Goal: Task Accomplishment & Management: Complete application form

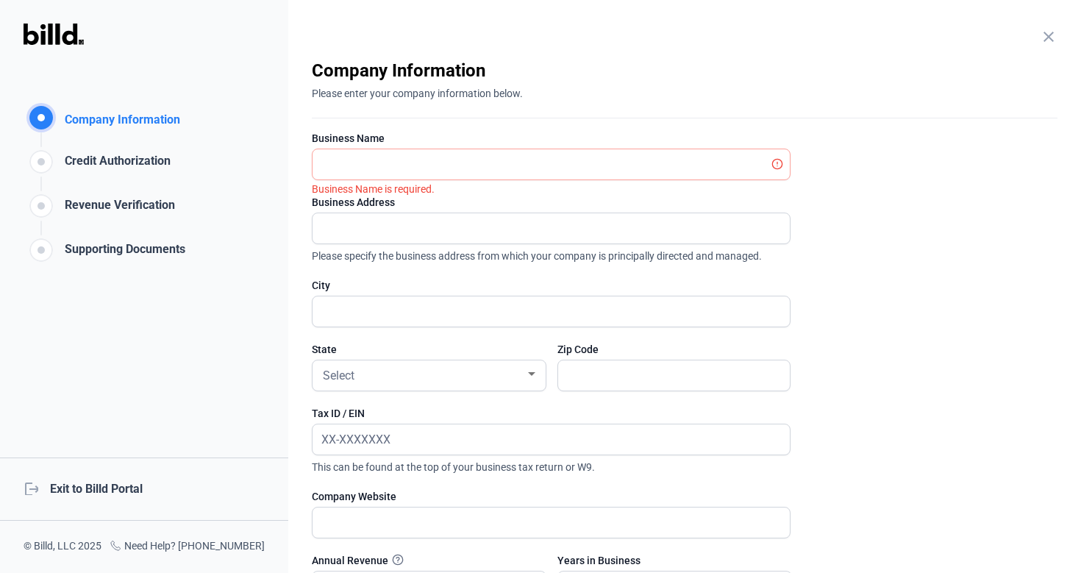
click at [569, 105] on div "close Company Information Please enter your company information below." at bounding box center [685, 89] width 746 height 60
click at [596, 104] on div "close Company Information Please enter your company information below." at bounding box center [685, 89] width 746 height 60
click at [594, 162] on input "text" at bounding box center [551, 164] width 477 height 30
click at [588, 130] on enrollment-step "close Company Information Please enter your company information below. Business…" at bounding box center [685, 392] width 746 height 666
click at [560, 163] on input "text" at bounding box center [543, 164] width 461 height 30
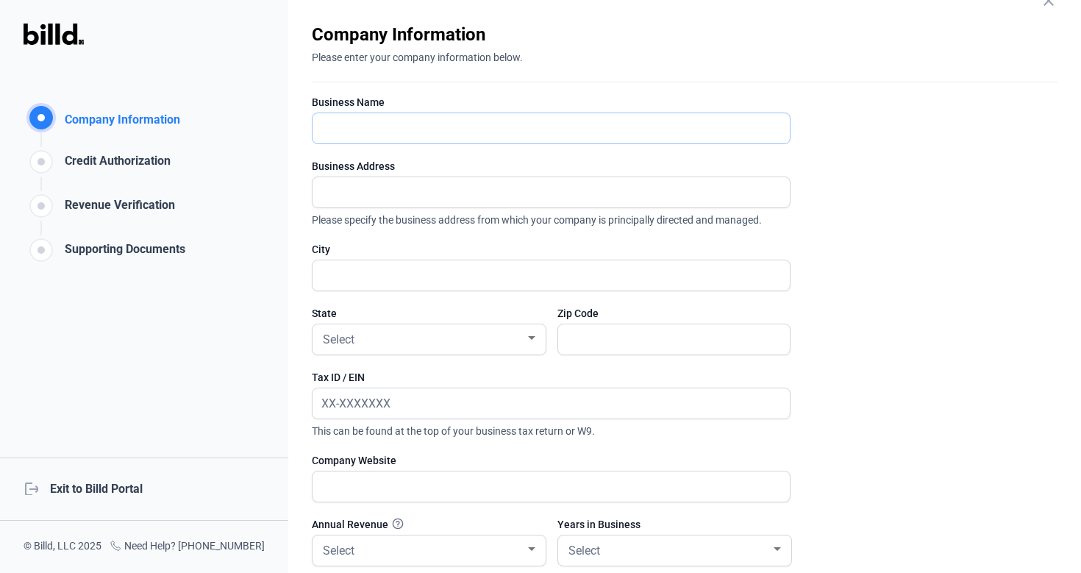
scroll to position [42, 0]
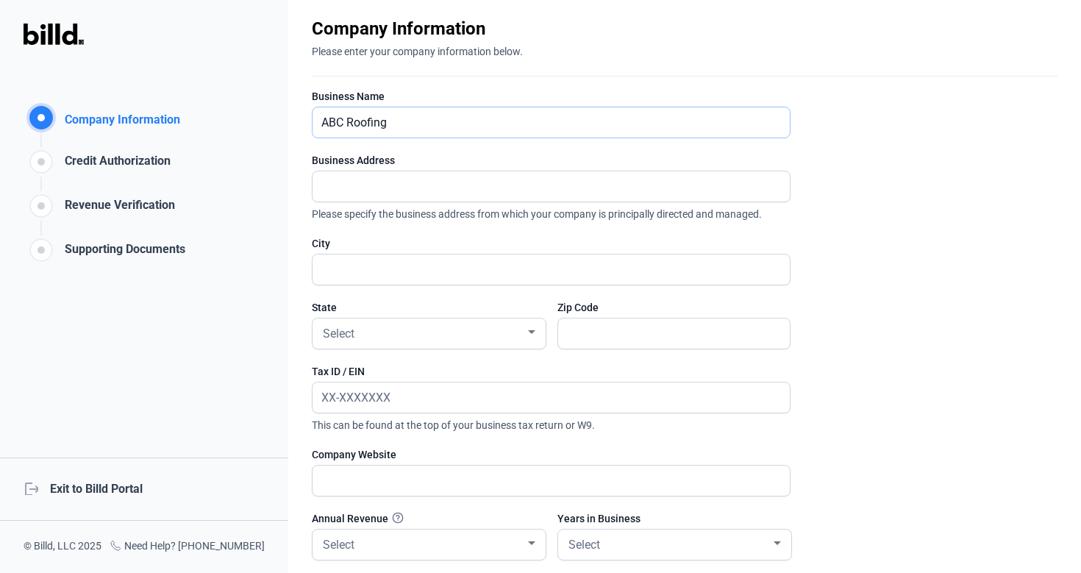
type input "ABC Roofing"
type input "100 [PERSON_NAME]"
type input "Austin"
click at [347, 335] on span "Select" at bounding box center [339, 334] width 32 height 14
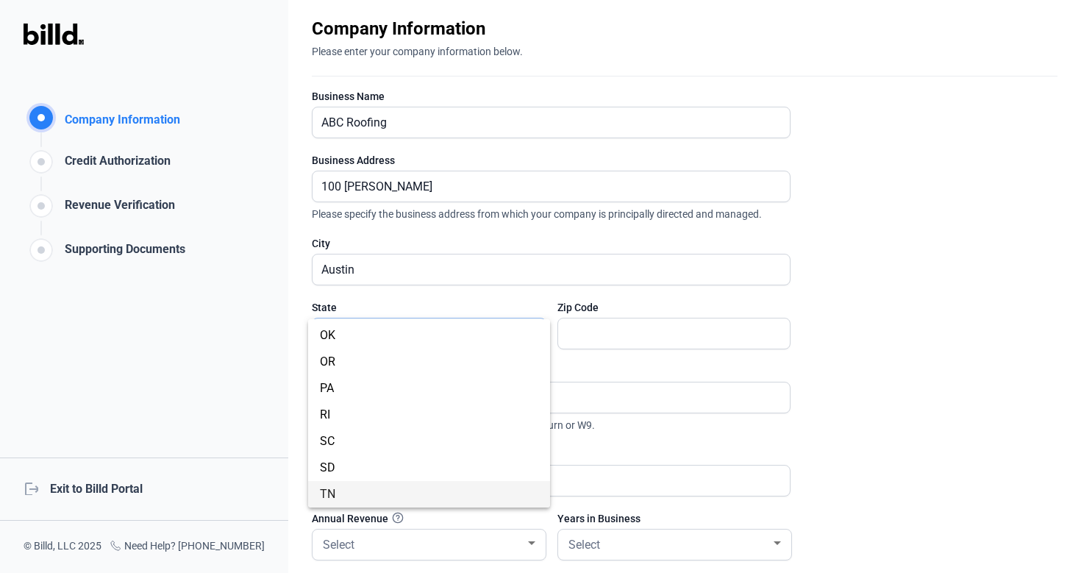
scroll to position [977, 0]
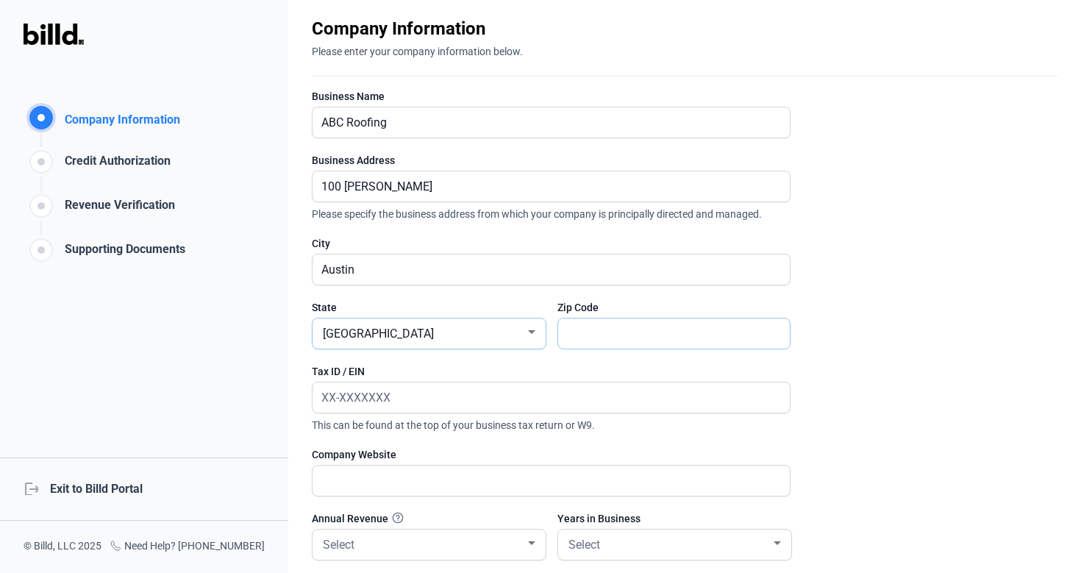
type input "6____"
type input "78703"
click at [340, 396] on input "text" at bounding box center [551, 397] width 477 height 30
type input "00-0000000"
click at [360, 480] on input "text" at bounding box center [543, 481] width 461 height 30
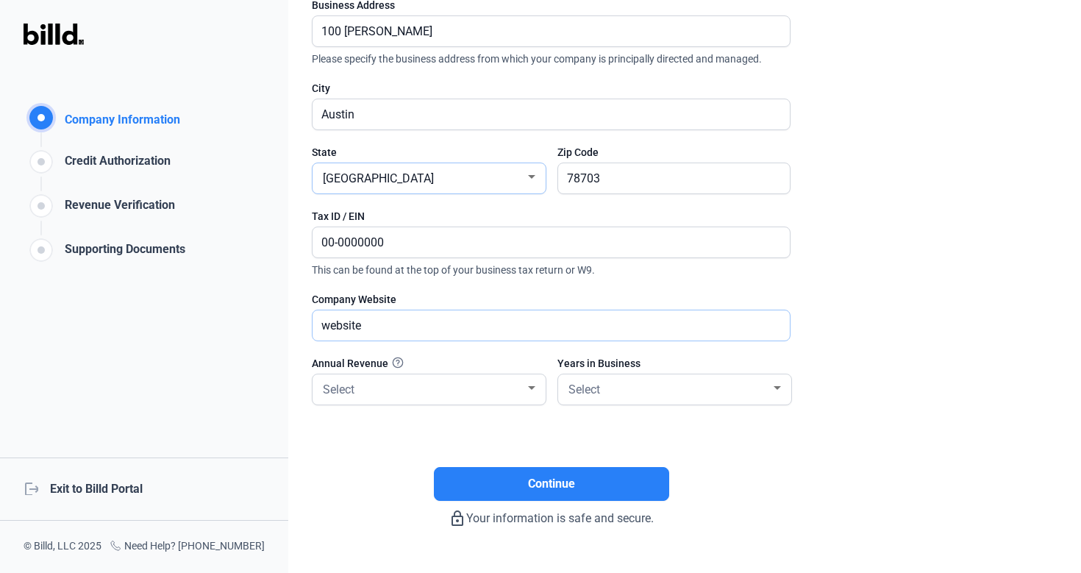
scroll to position [232, 0]
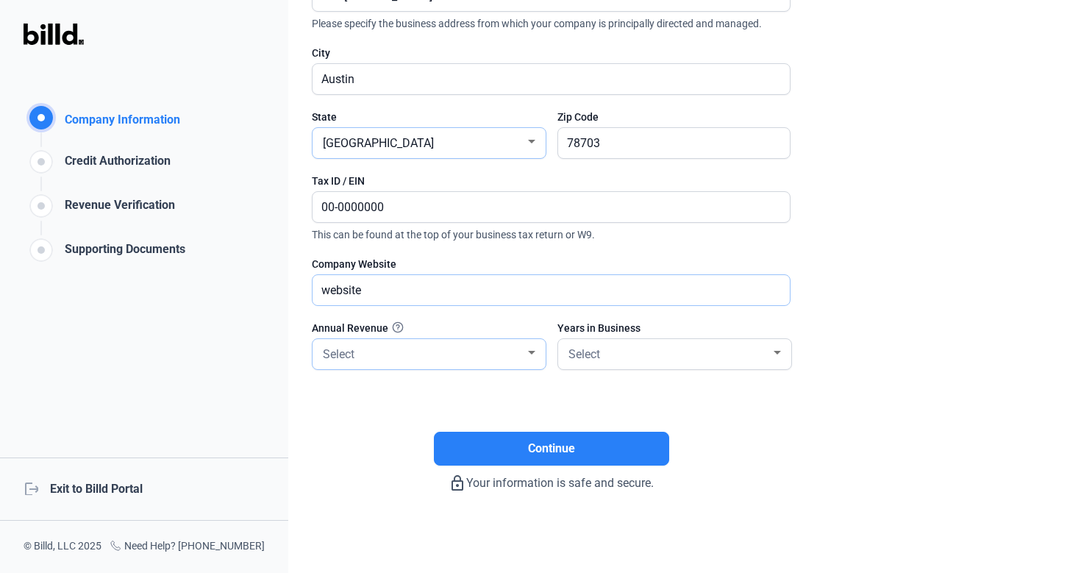
type input "website"
click at [394, 366] on div "Select" at bounding box center [429, 354] width 218 height 30
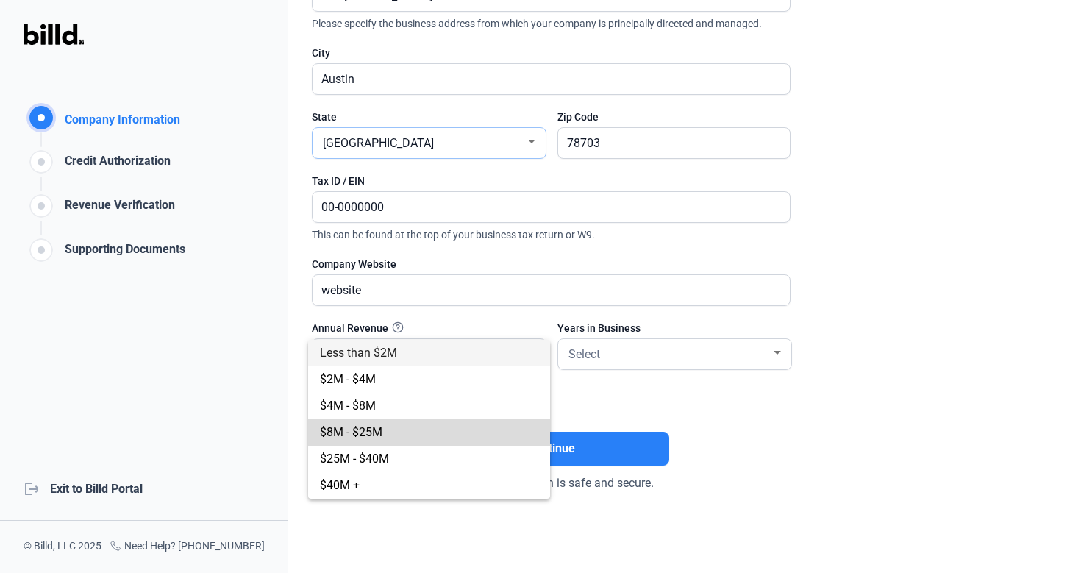
click at [396, 425] on span "$8M - $25M" at bounding box center [429, 432] width 218 height 26
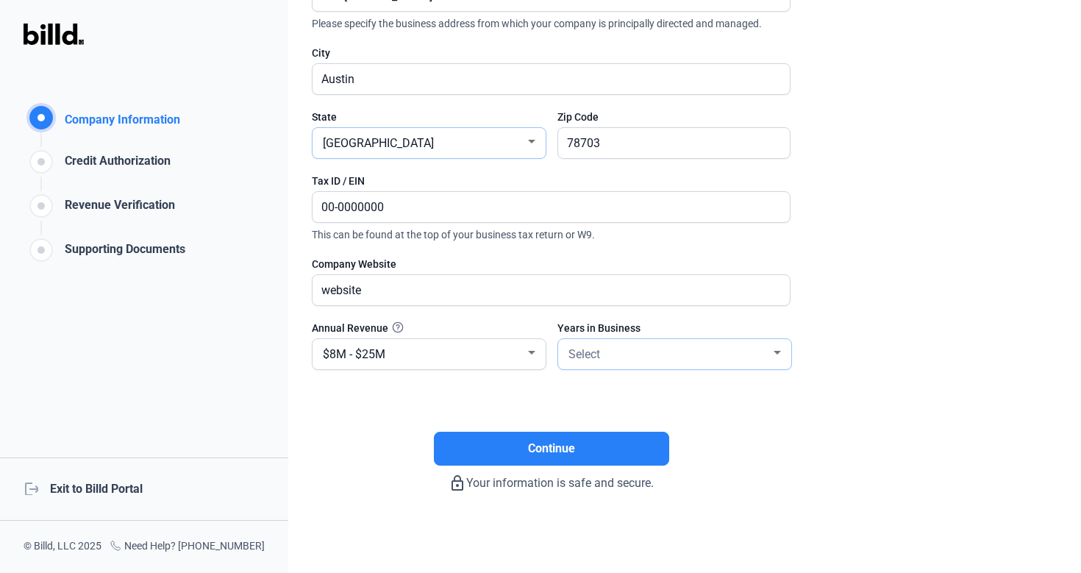
click at [583, 368] on div "Select" at bounding box center [675, 354] width 218 height 30
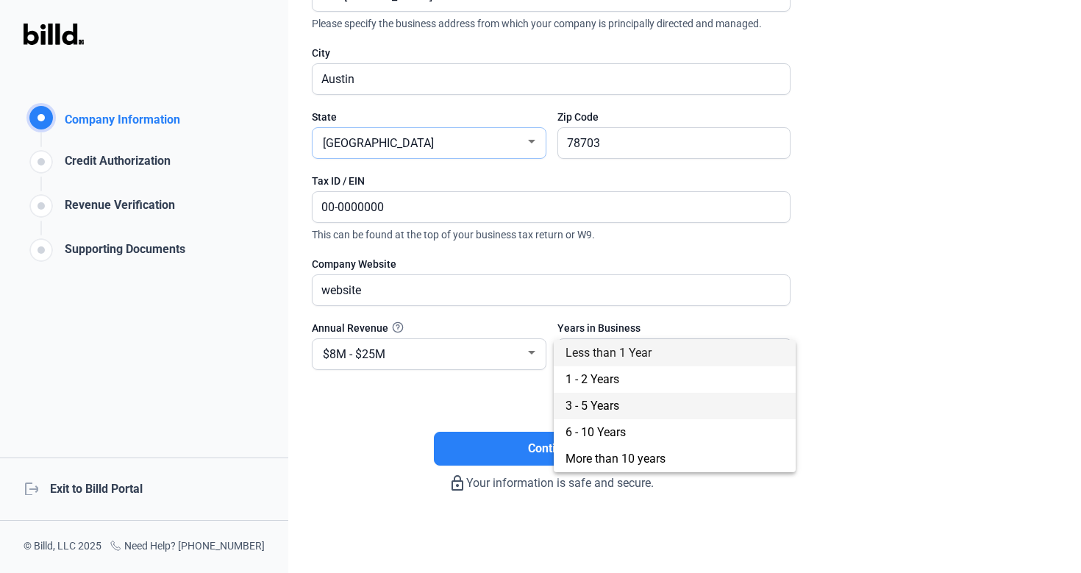
click at [600, 399] on span "3 - 5 Years" at bounding box center [593, 406] width 54 height 14
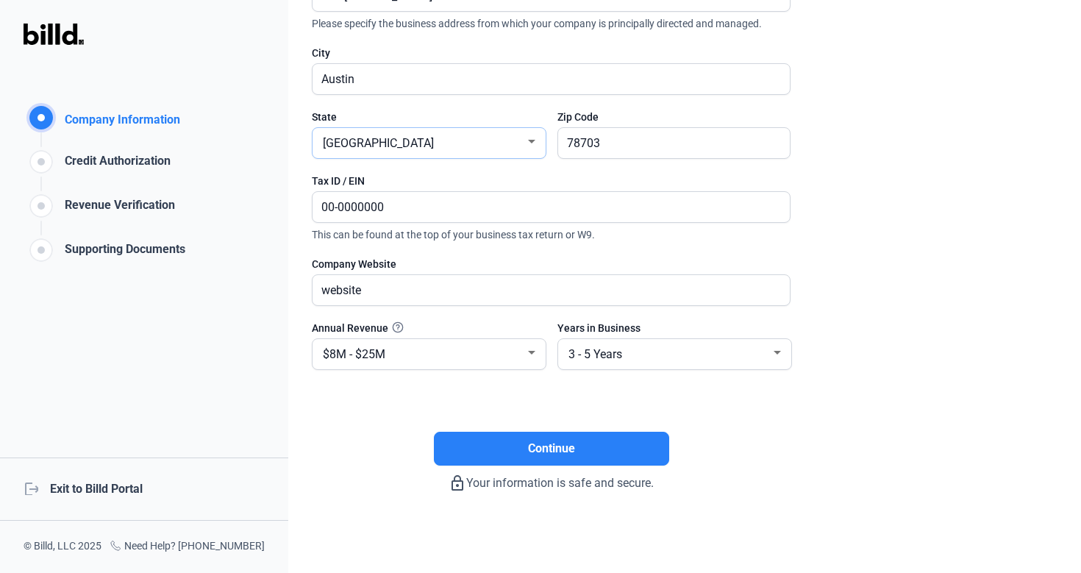
click at [556, 397] on div "Continue" at bounding box center [551, 425] width 479 height 81
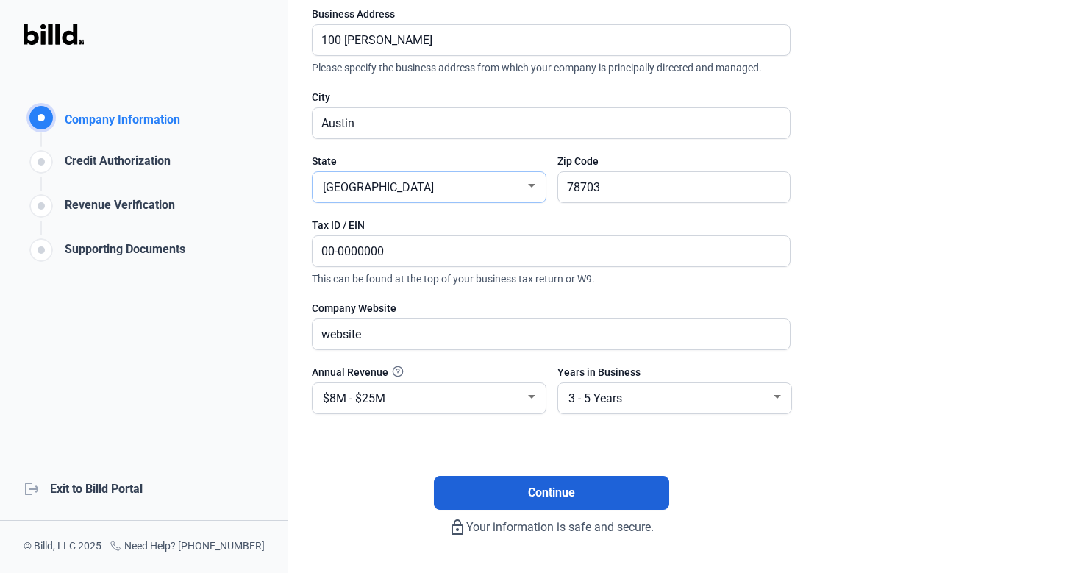
click at [545, 487] on span "Continue" at bounding box center [551, 493] width 47 height 18
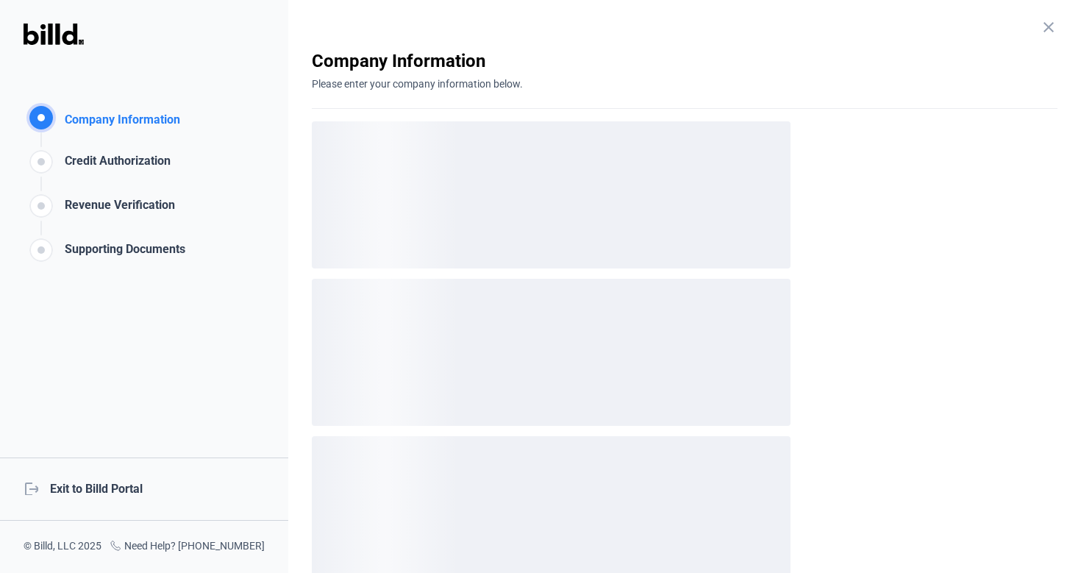
scroll to position [0, 0]
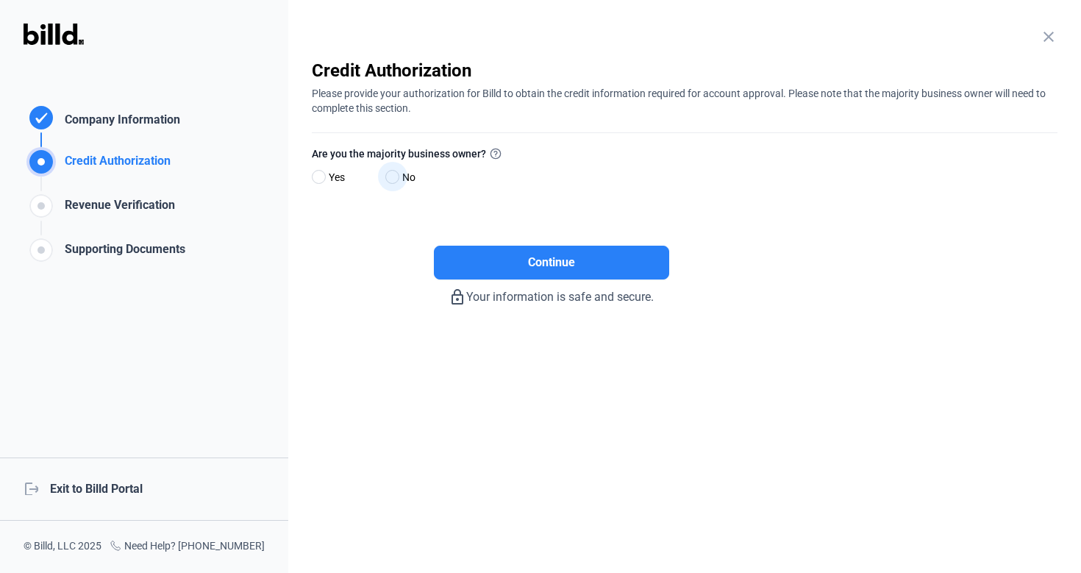
click at [399, 179] on span "No" at bounding box center [405, 177] width 19 height 18
click at [396, 179] on input "No" at bounding box center [390, 177] width 11 height 11
radio input "true"
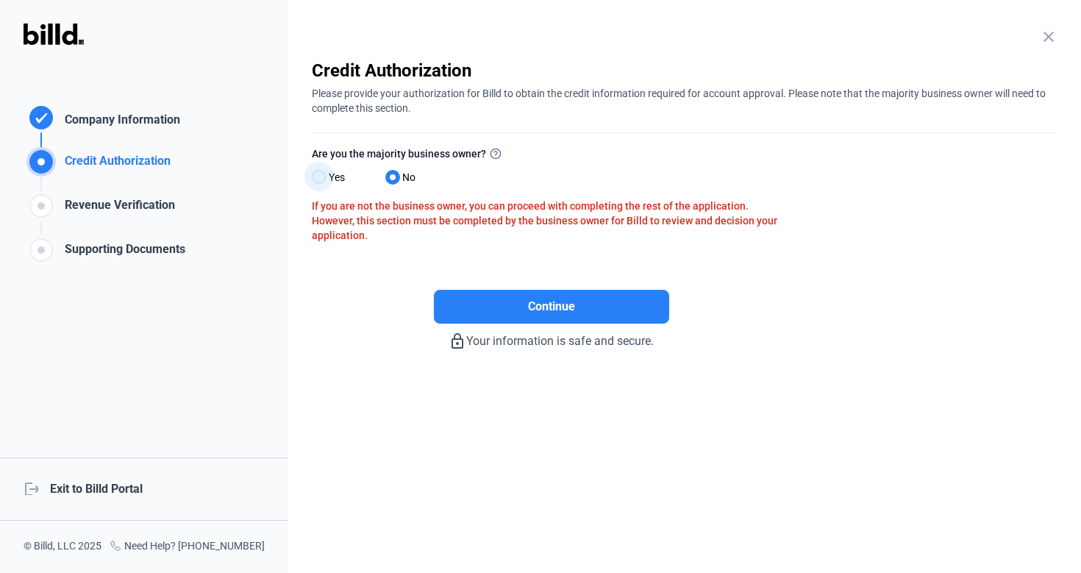
click at [320, 179] on span at bounding box center [319, 177] width 14 height 14
click at [320, 179] on input "Yes" at bounding box center [317, 177] width 11 height 11
radio input "true"
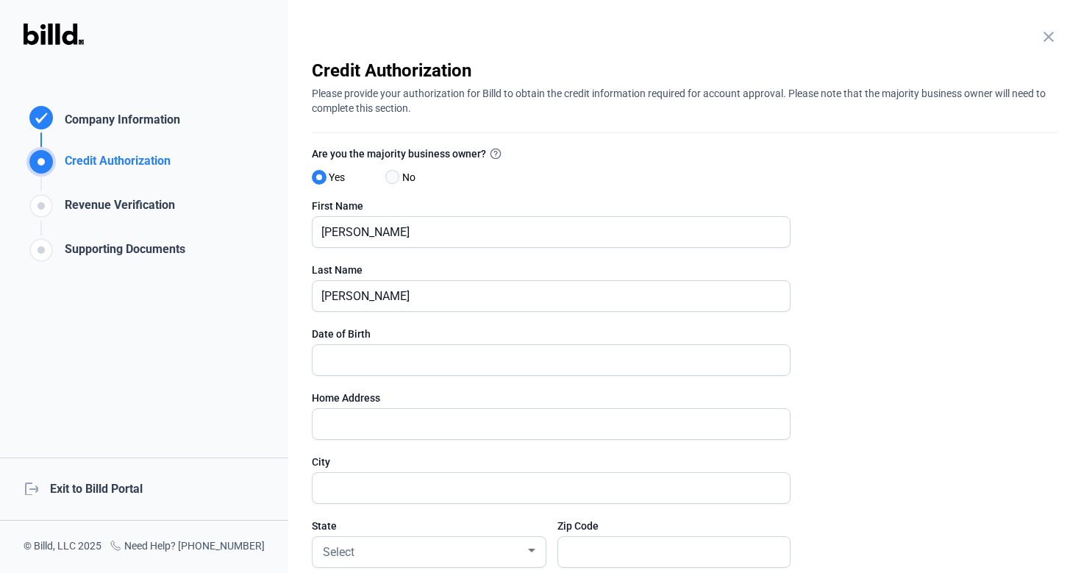
click at [393, 181] on span at bounding box center [392, 177] width 14 height 14
click at [393, 181] on input "No" at bounding box center [390, 177] width 11 height 11
radio input "true"
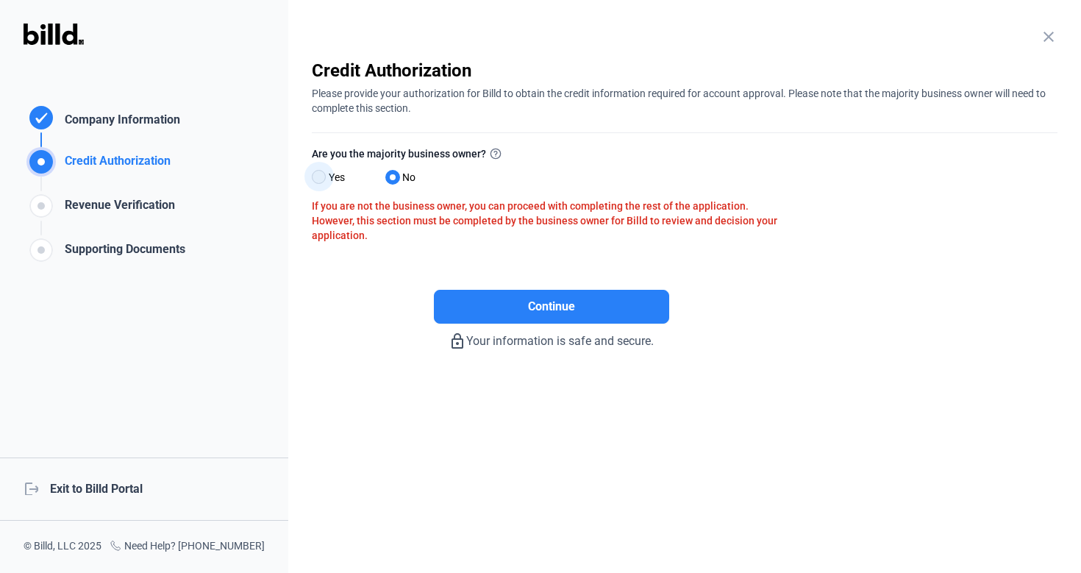
click at [320, 181] on span at bounding box center [319, 177] width 14 height 14
click at [320, 181] on input "Yes" at bounding box center [317, 177] width 11 height 11
radio input "true"
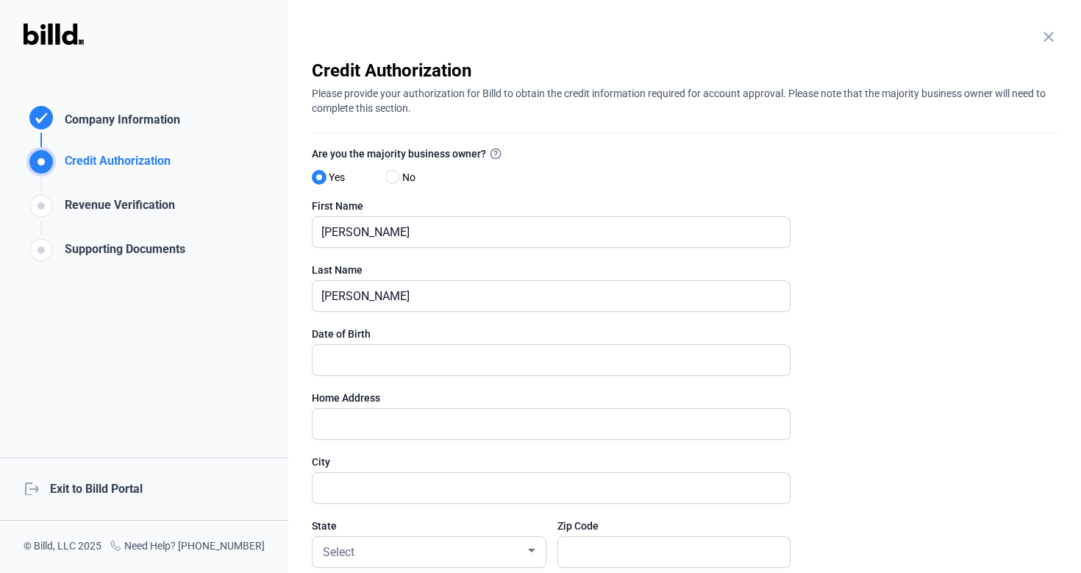
scroll to position [46, 0]
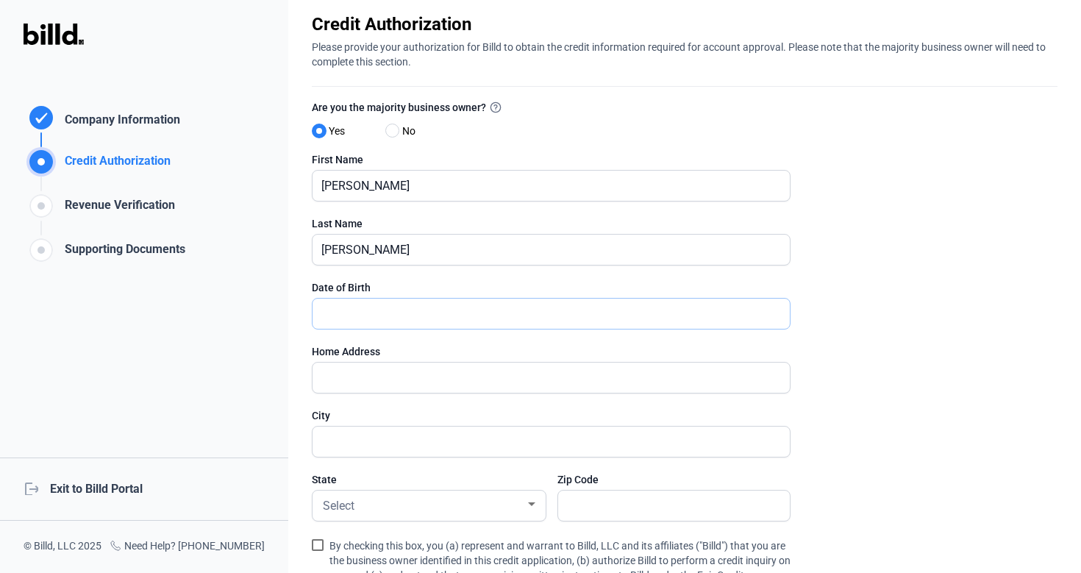
click at [432, 308] on input "text" at bounding box center [543, 314] width 461 height 30
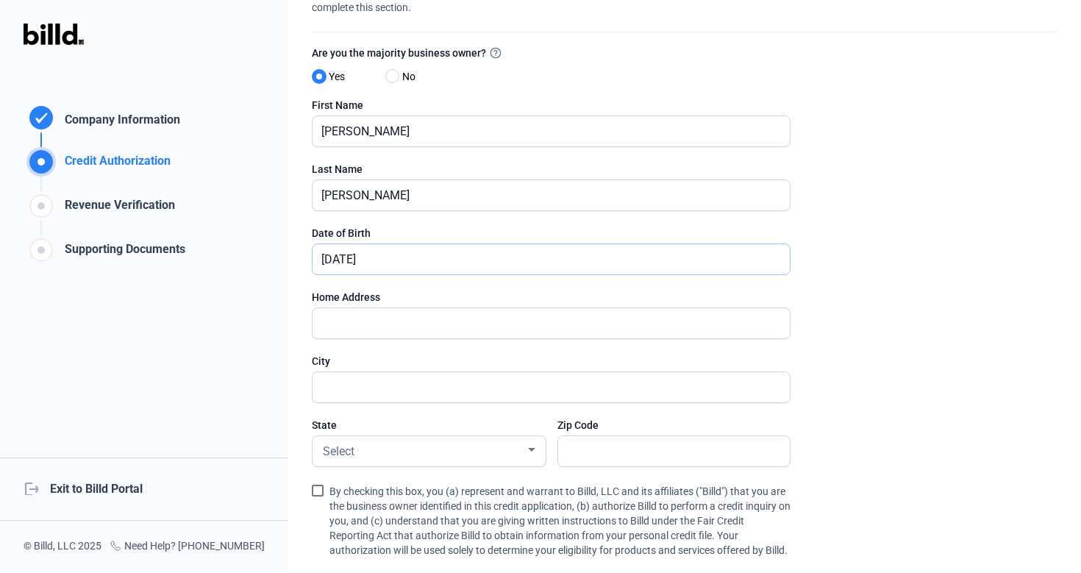
type input "[DATE]"
click at [468, 325] on input "text" at bounding box center [551, 323] width 477 height 30
type input "100 Address"
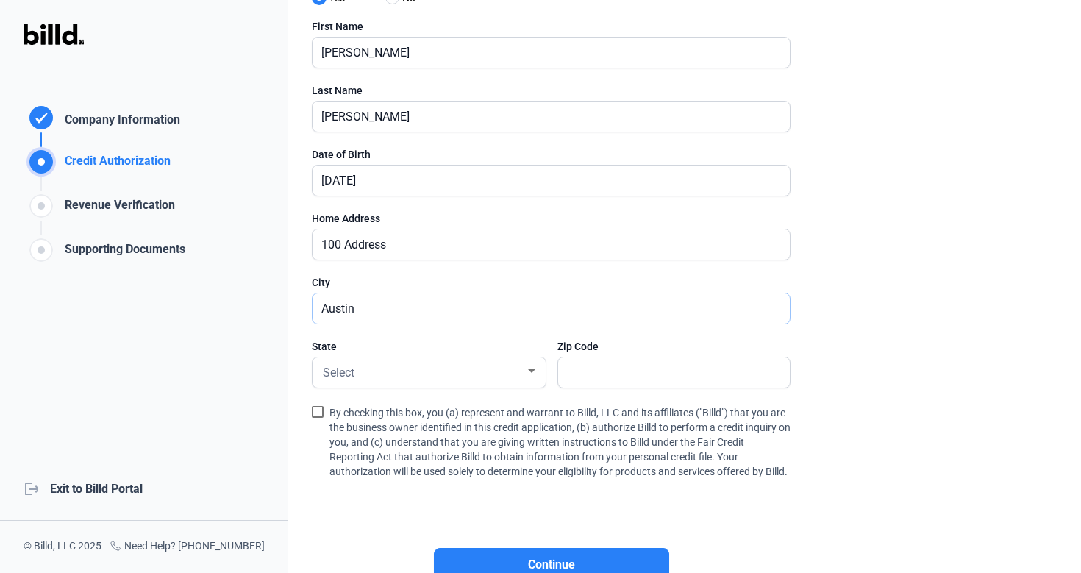
scroll to position [185, 0]
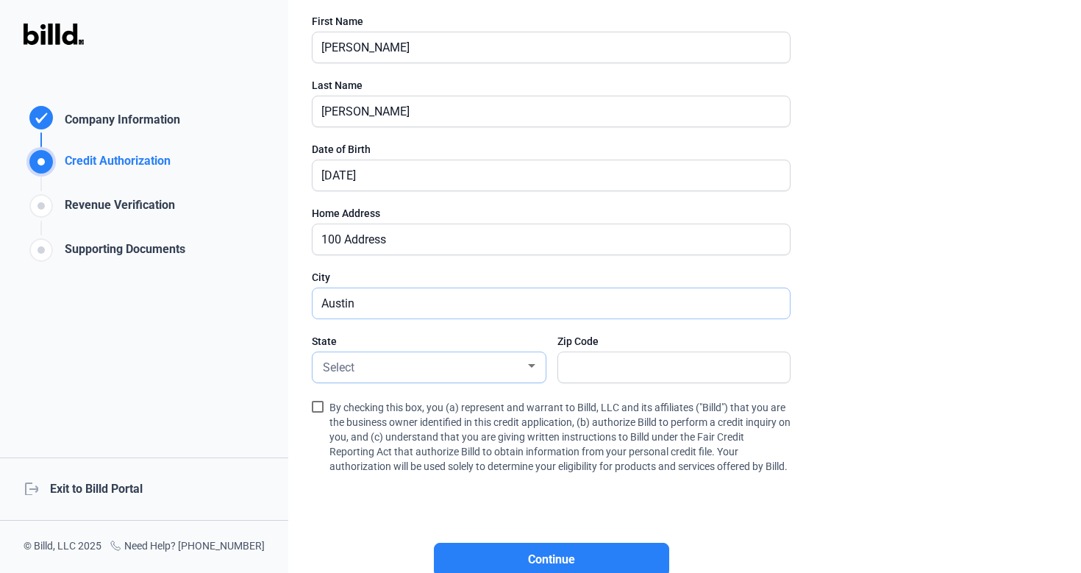
type input "Austin"
click at [419, 368] on div "Select" at bounding box center [422, 366] width 205 height 21
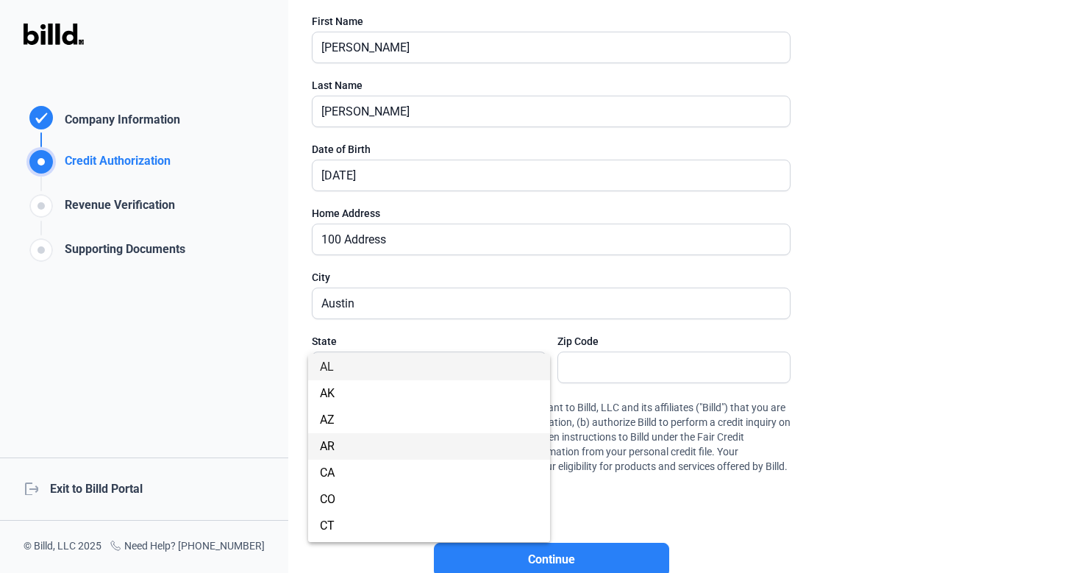
click at [393, 446] on span "AR" at bounding box center [429, 446] width 218 height 26
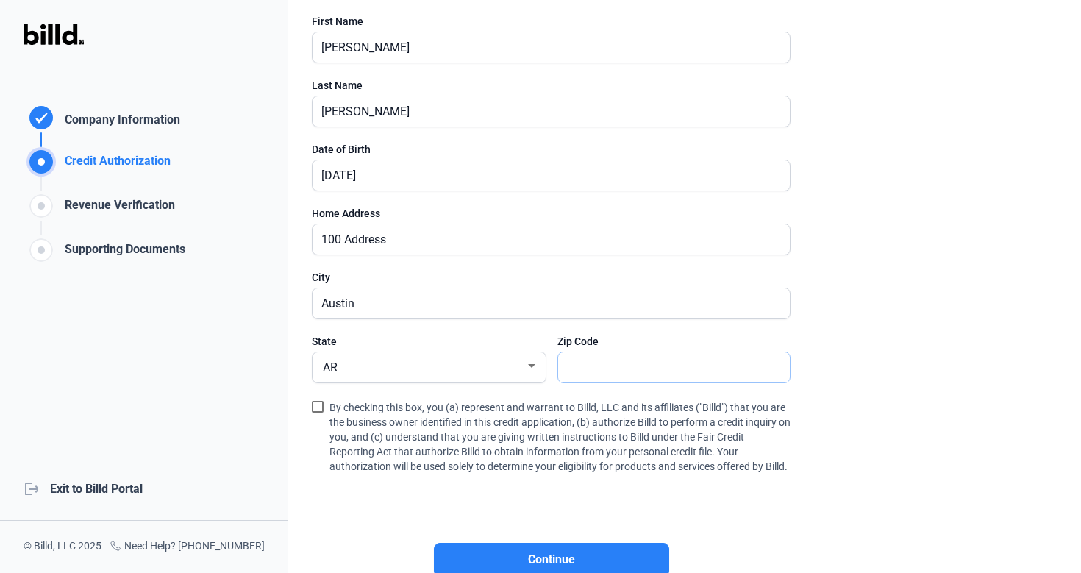
click at [639, 375] on input "text" at bounding box center [666, 367] width 216 height 30
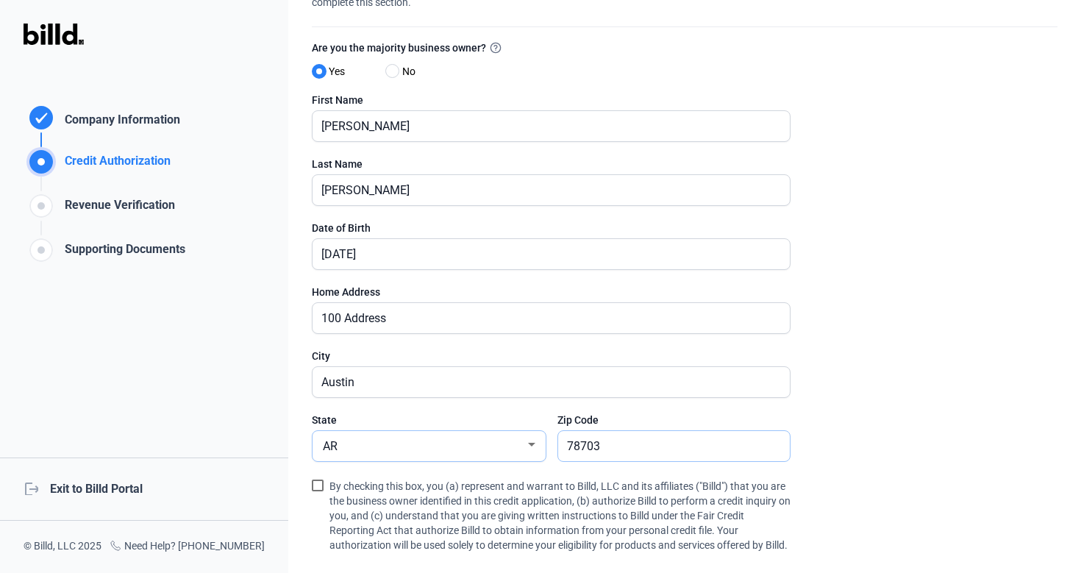
scroll to position [0, 0]
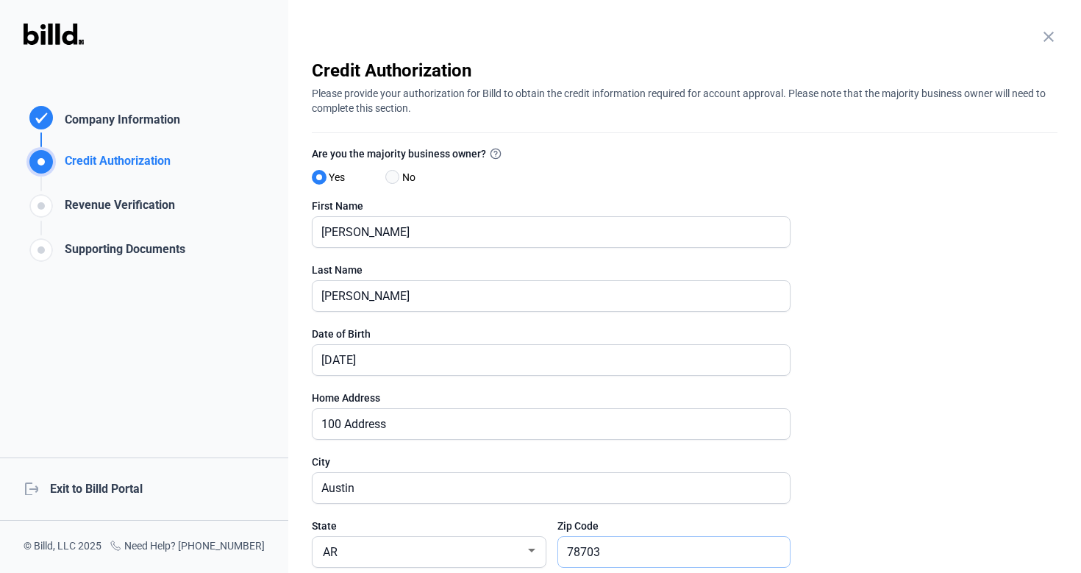
type input "78703"
click at [397, 174] on span at bounding box center [392, 177] width 14 height 14
click at [396, 174] on input "No" at bounding box center [390, 177] width 11 height 11
radio input "true"
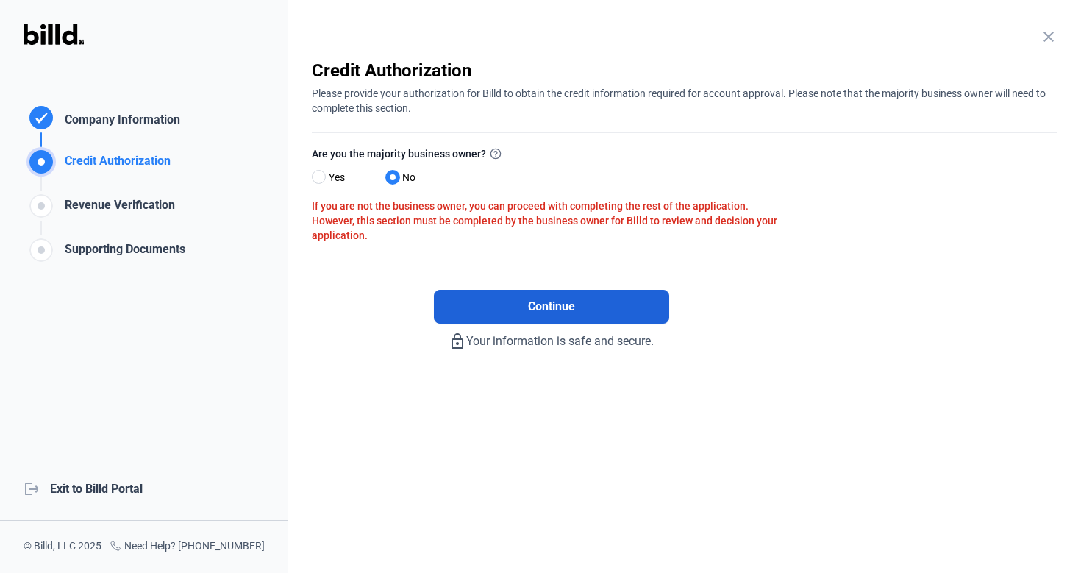
click at [519, 299] on button "Continue" at bounding box center [551, 307] width 235 height 34
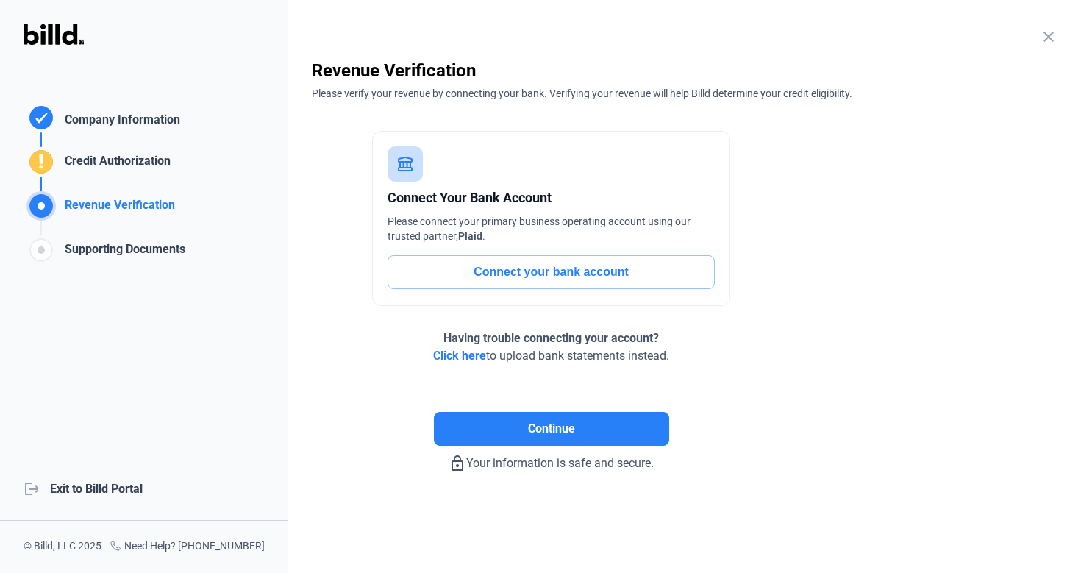
click at [554, 279] on button "Connect your bank account" at bounding box center [551, 272] width 327 height 34
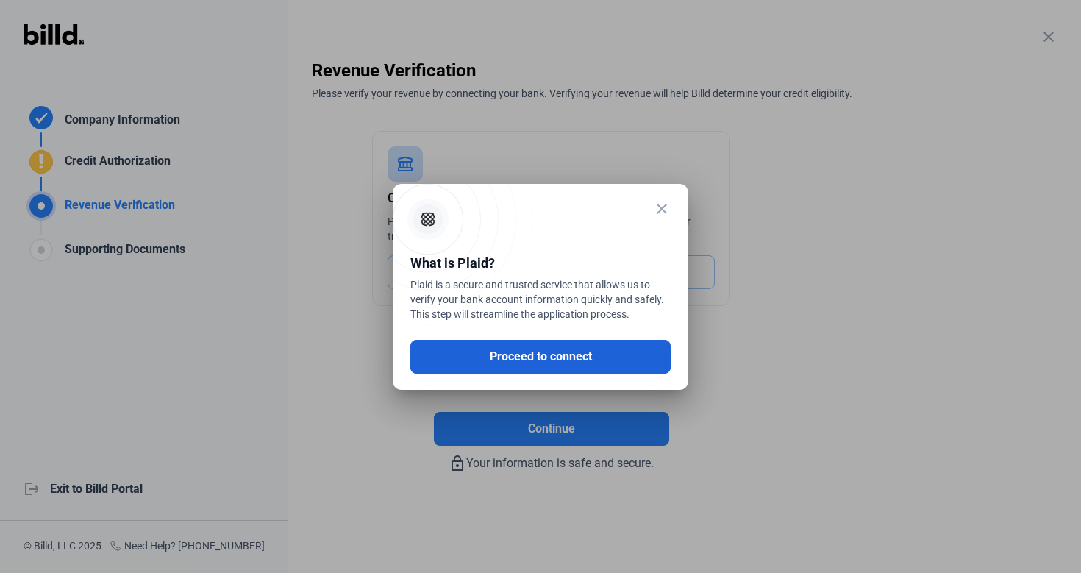
click at [602, 365] on button "Proceed to connect" at bounding box center [540, 357] width 260 height 34
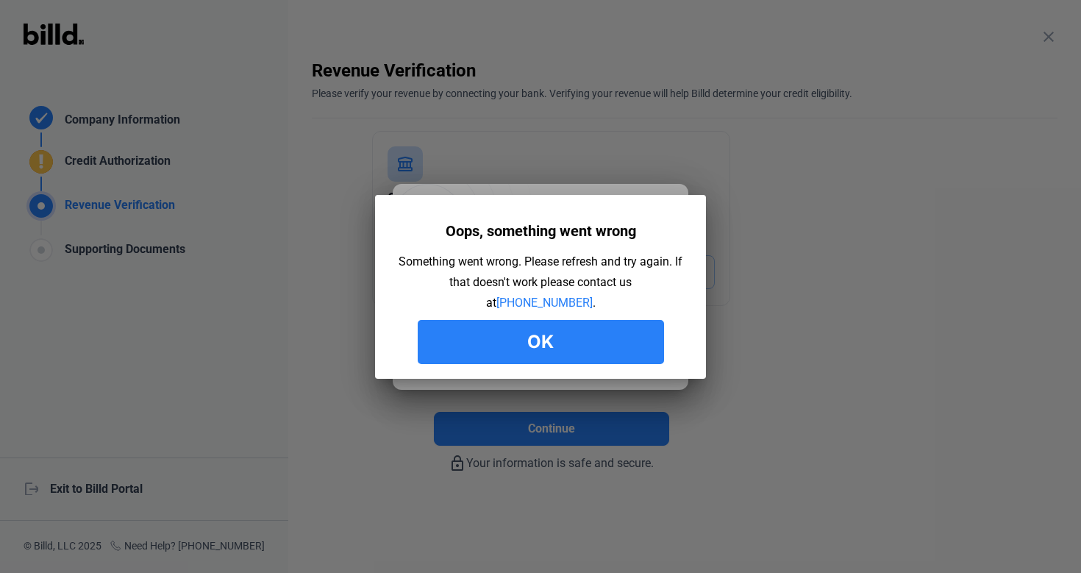
click at [605, 356] on button "Ok" at bounding box center [541, 342] width 246 height 44
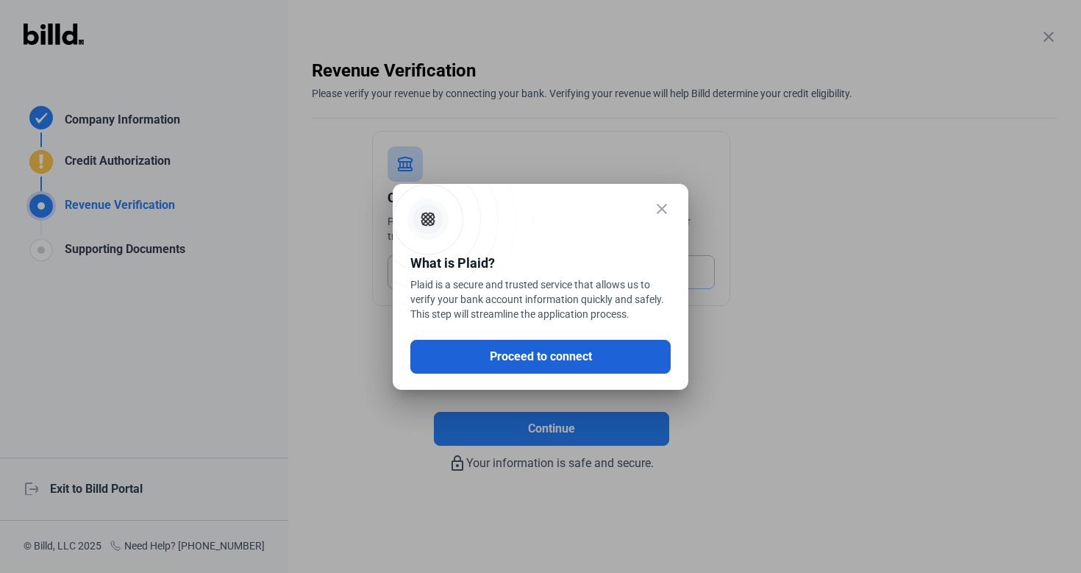
click at [555, 355] on button "Proceed to connect" at bounding box center [540, 357] width 260 height 34
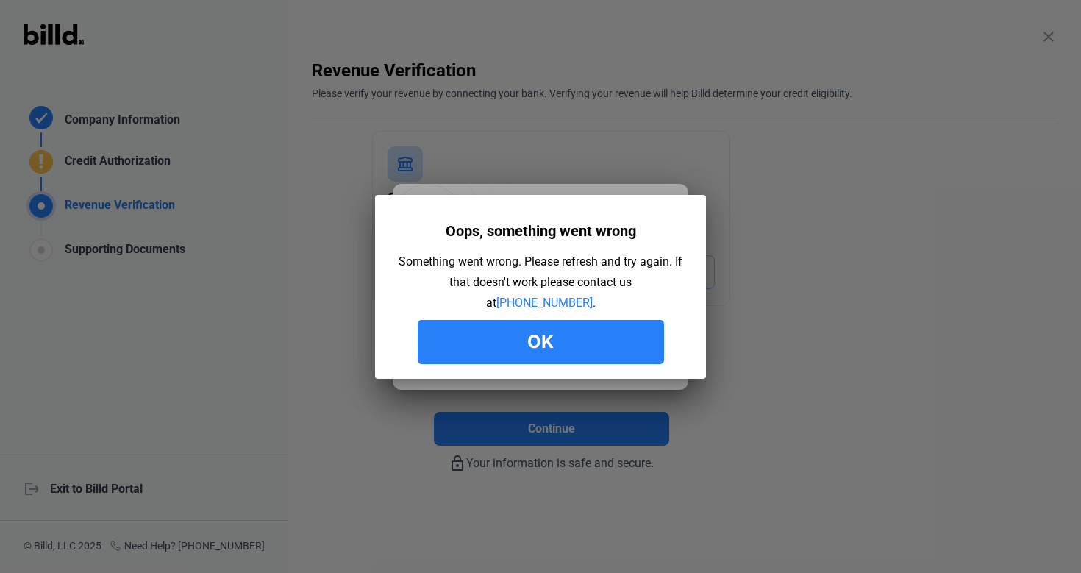
click at [582, 358] on button "Ok" at bounding box center [541, 342] width 246 height 44
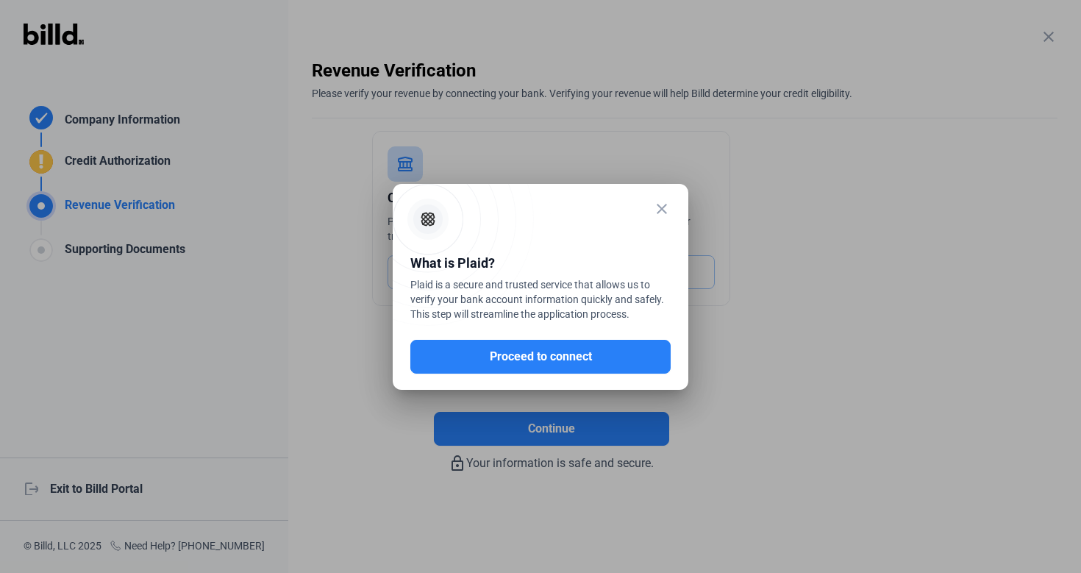
click at [661, 207] on mat-icon "close" at bounding box center [662, 209] width 18 height 18
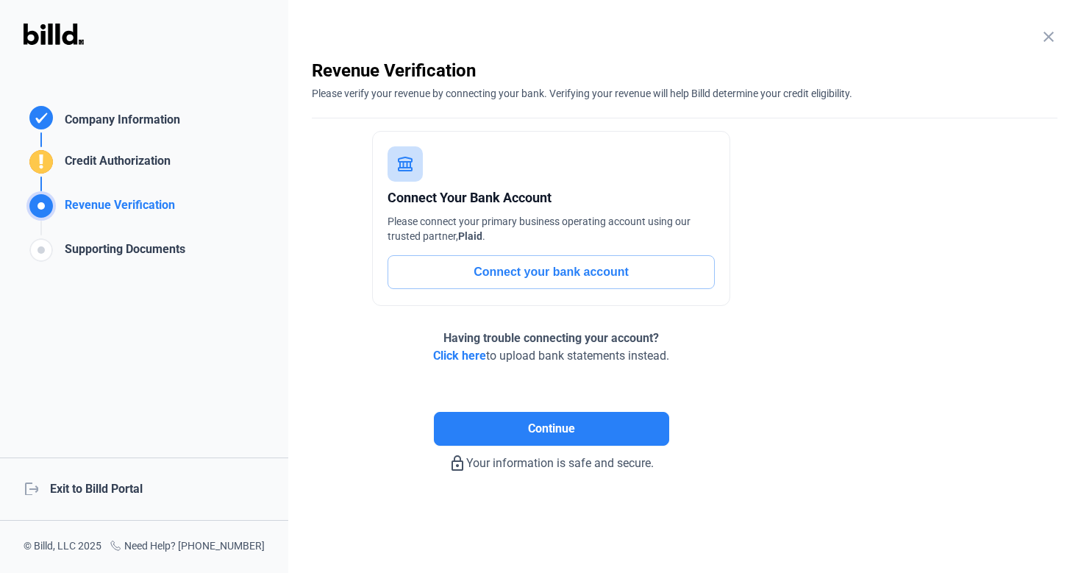
click at [473, 360] on span "Click here" at bounding box center [459, 356] width 53 height 14
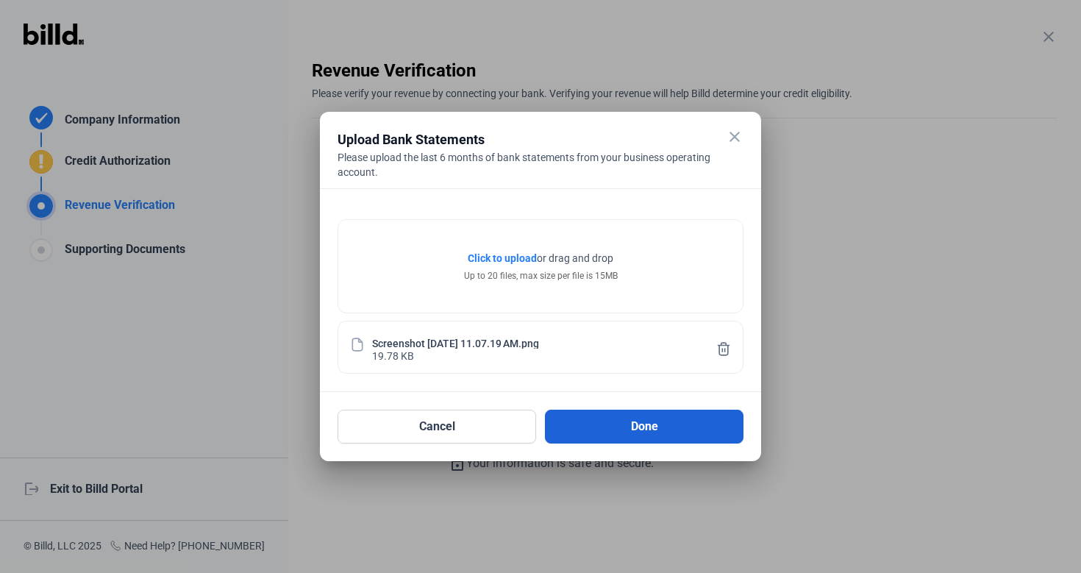
click at [631, 420] on button "Done" at bounding box center [644, 427] width 199 height 34
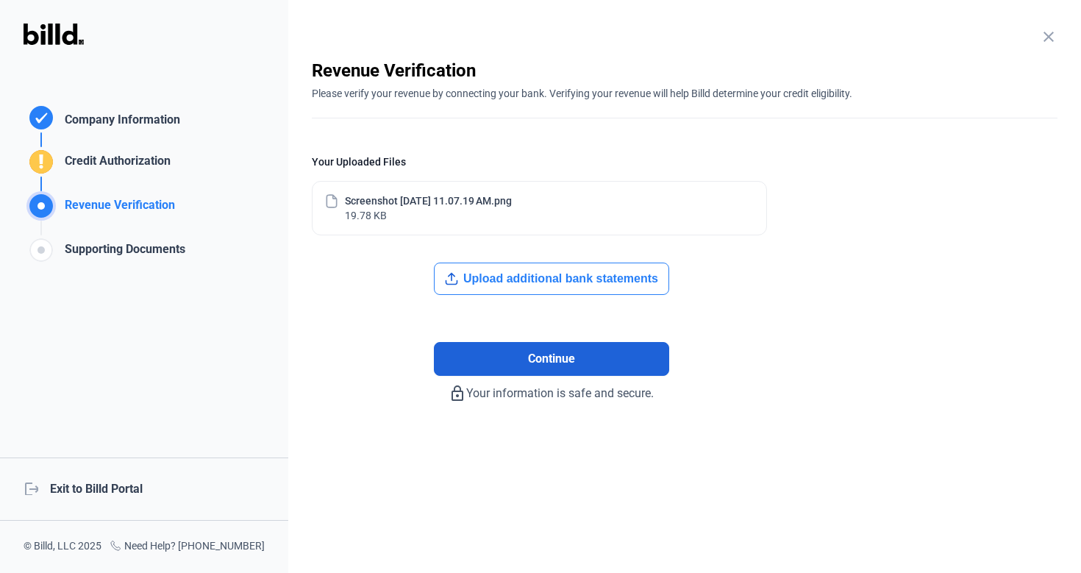
click at [507, 364] on button "Continue" at bounding box center [551, 359] width 235 height 34
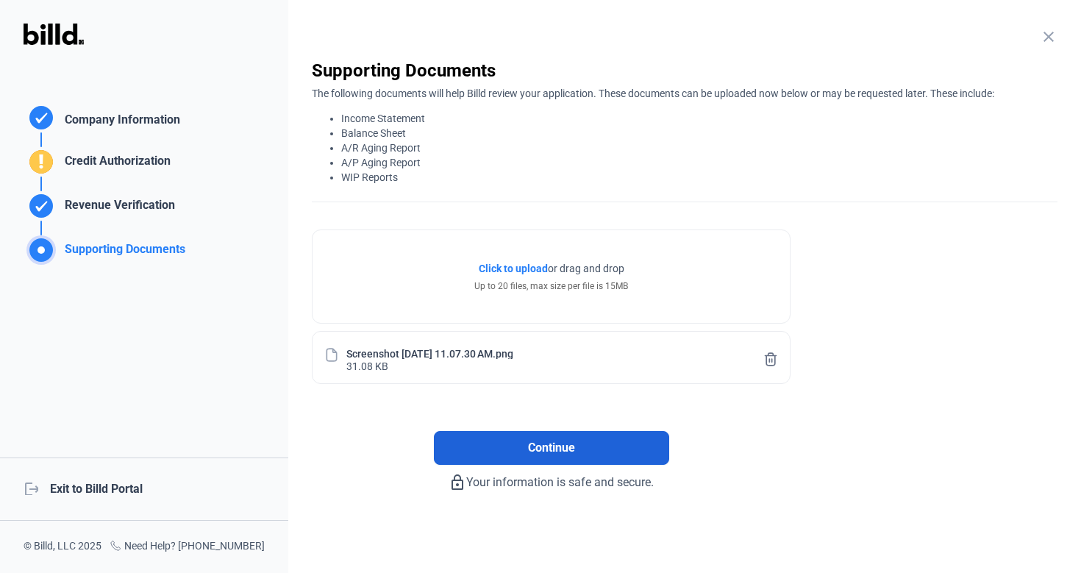
click at [596, 448] on button "Continue" at bounding box center [551, 448] width 235 height 34
